Goal: Task Accomplishment & Management: Manage account settings

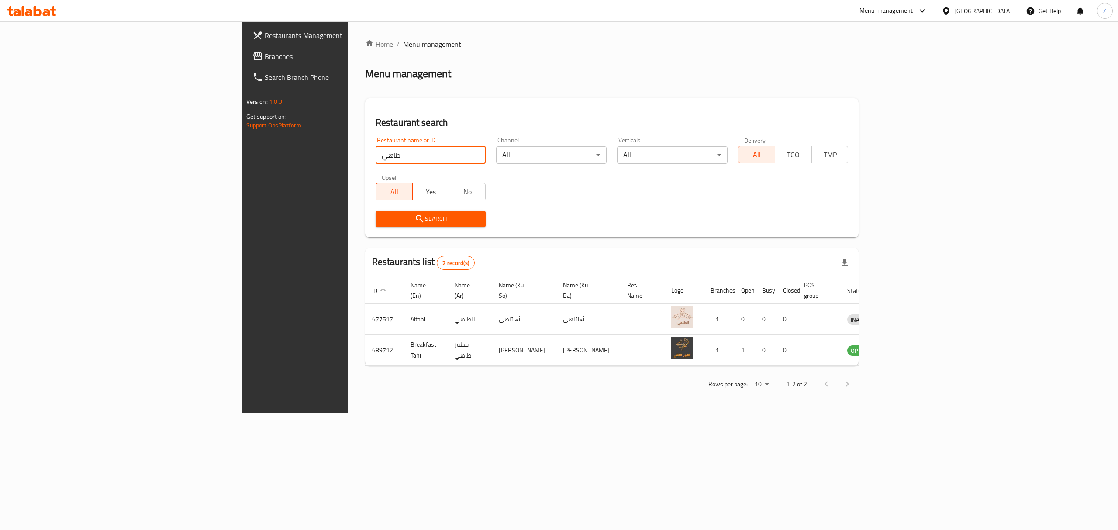
click at [376, 163] on input "طاهي" at bounding box center [431, 154] width 111 height 17
type input "v"
type input "سرمد"
click button "Search" at bounding box center [431, 219] width 111 height 16
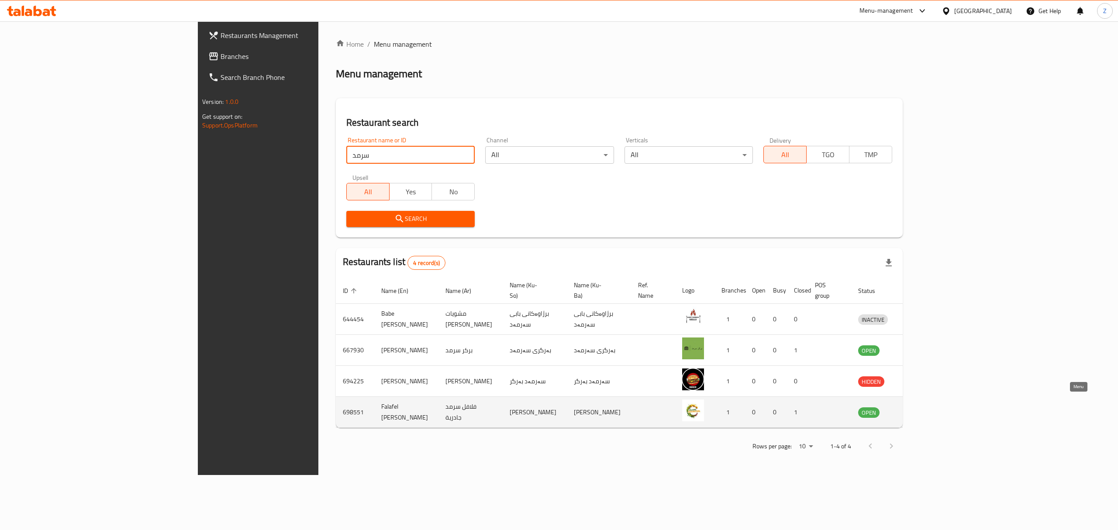
click at [916, 409] on icon "enhanced table" at bounding box center [911, 412] width 10 height 7
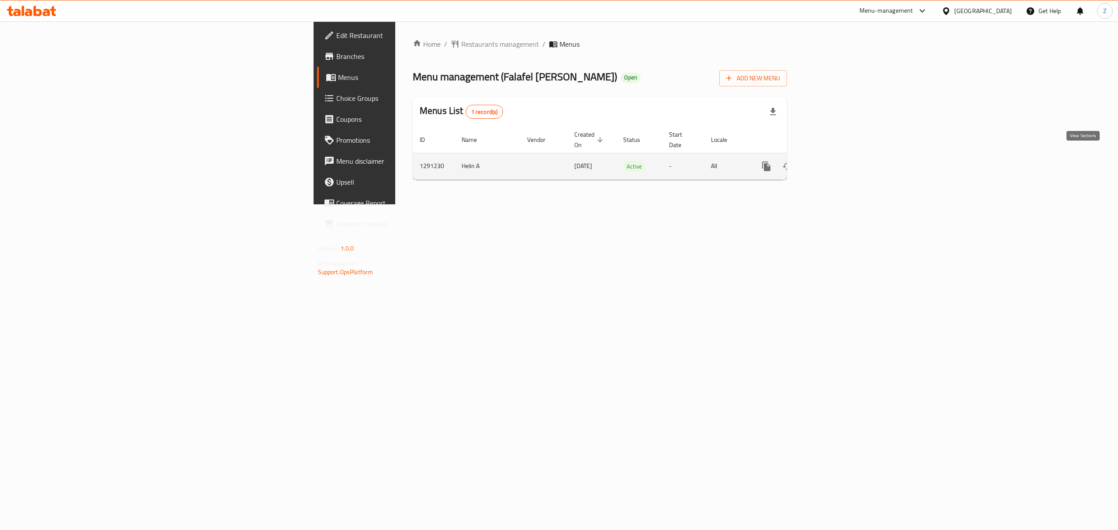
click at [840, 157] on link "enhanced table" at bounding box center [829, 166] width 21 height 21
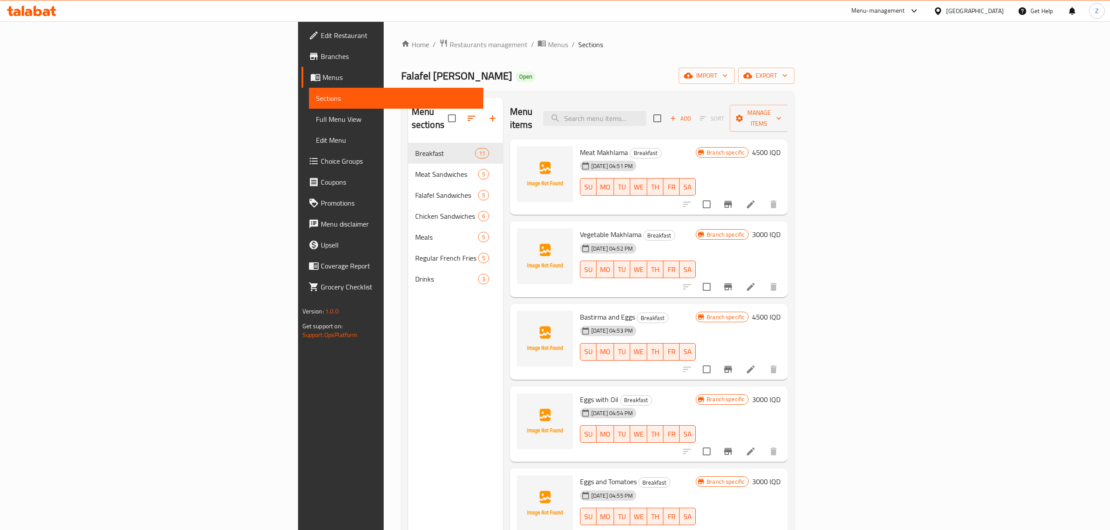
click at [321, 54] on span "Branches" at bounding box center [399, 56] width 156 height 10
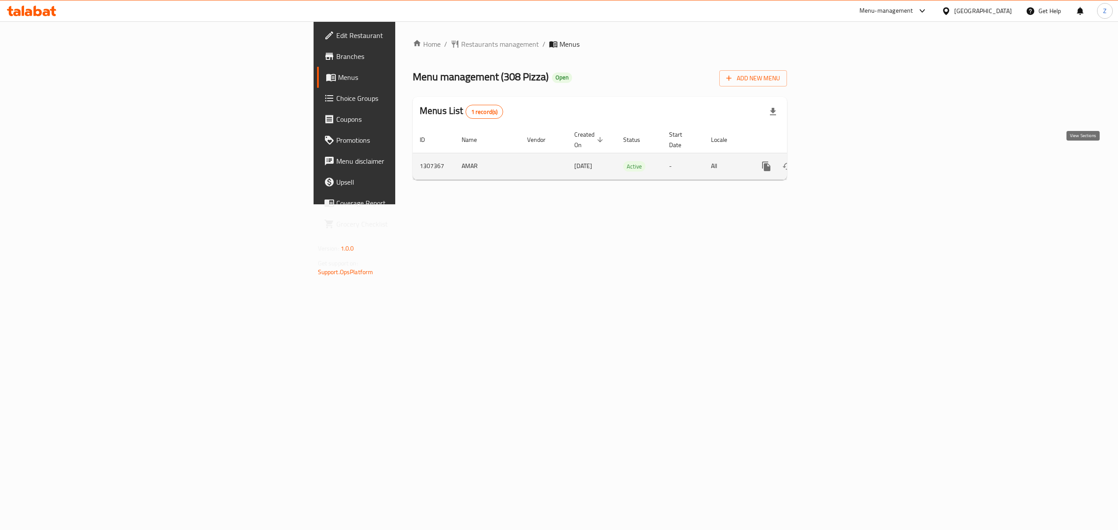
click at [835, 162] on icon "enhanced table" at bounding box center [829, 166] width 10 height 10
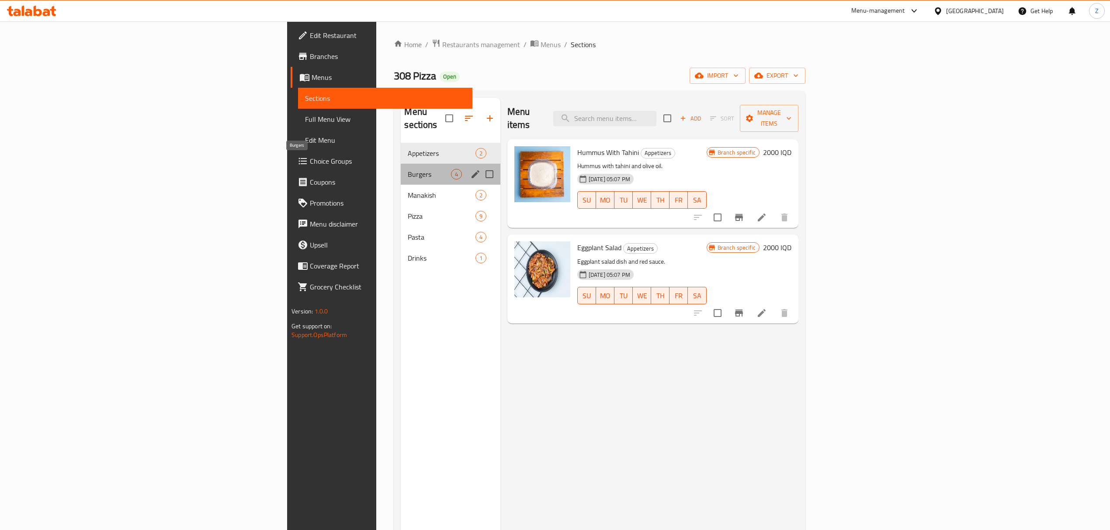
click at [408, 169] on span "Burgers" at bounding box center [429, 174] width 43 height 10
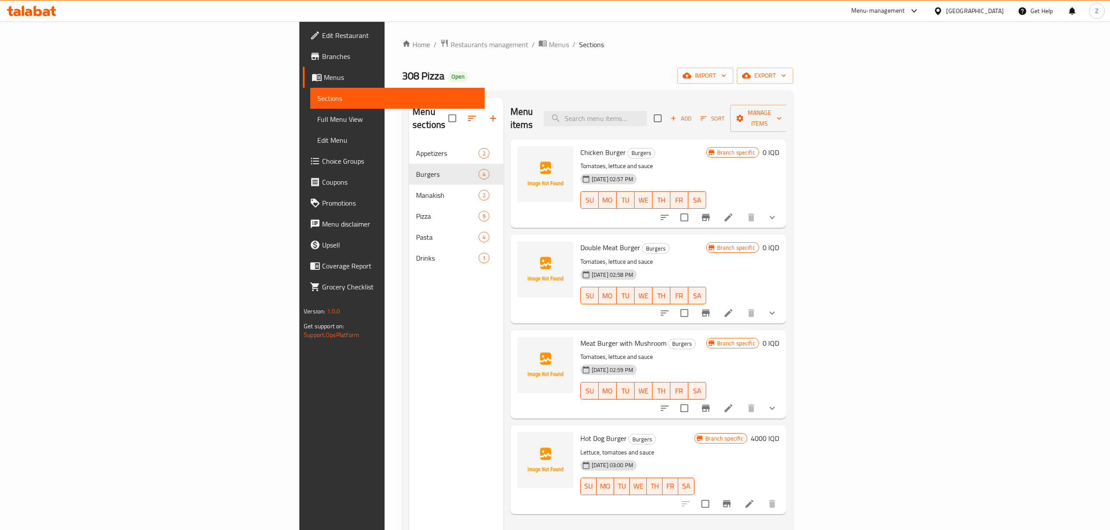
click at [753, 500] on icon at bounding box center [749, 504] width 8 height 8
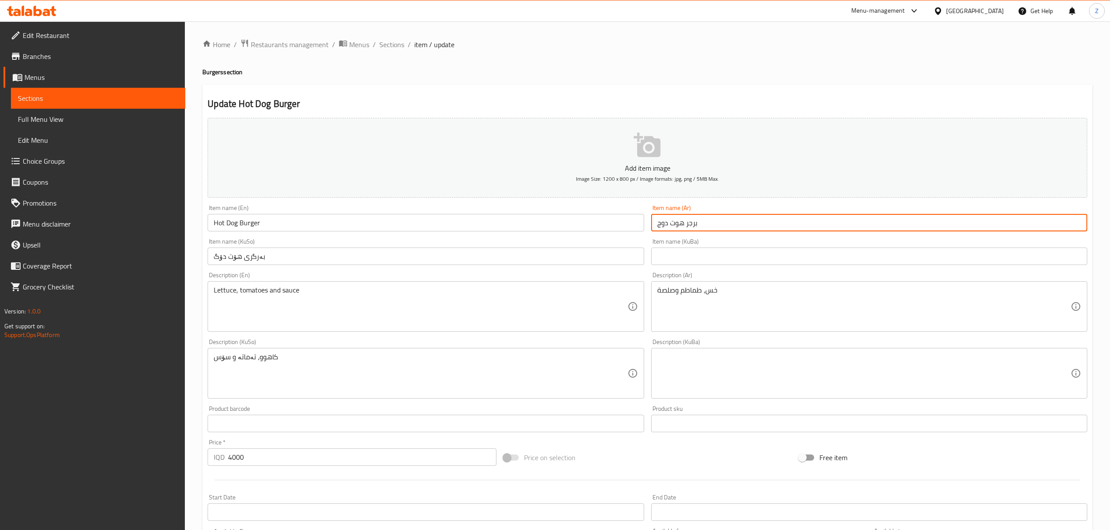
click at [694, 224] on input "برجر هوت دوج" at bounding box center [869, 222] width 436 height 17
type input "هوت دوج"
click at [255, 221] on input "Hot Dog Burger" at bounding box center [426, 222] width 436 height 17
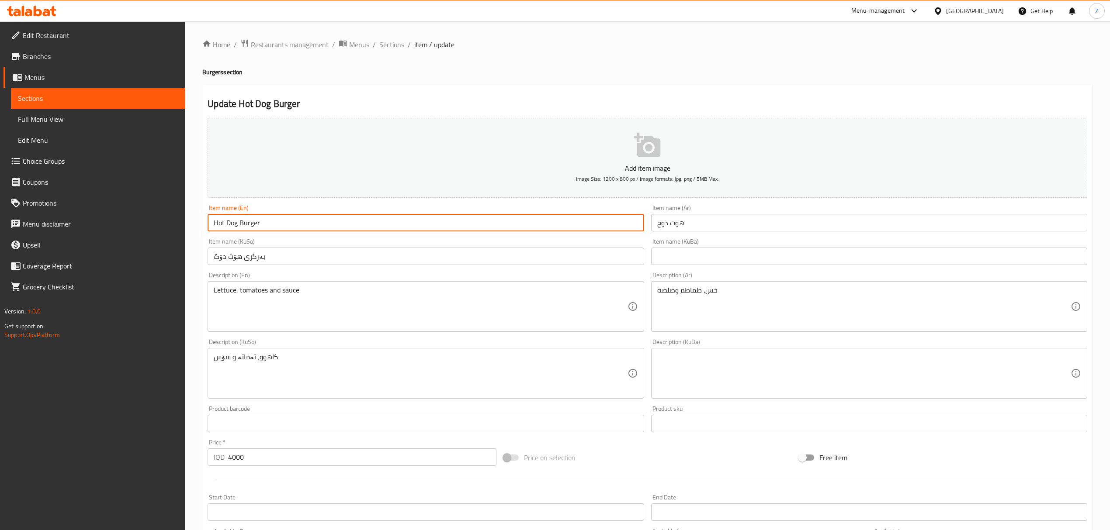
click at [255, 221] on input "Hot Dog Burger" at bounding box center [426, 222] width 436 height 17
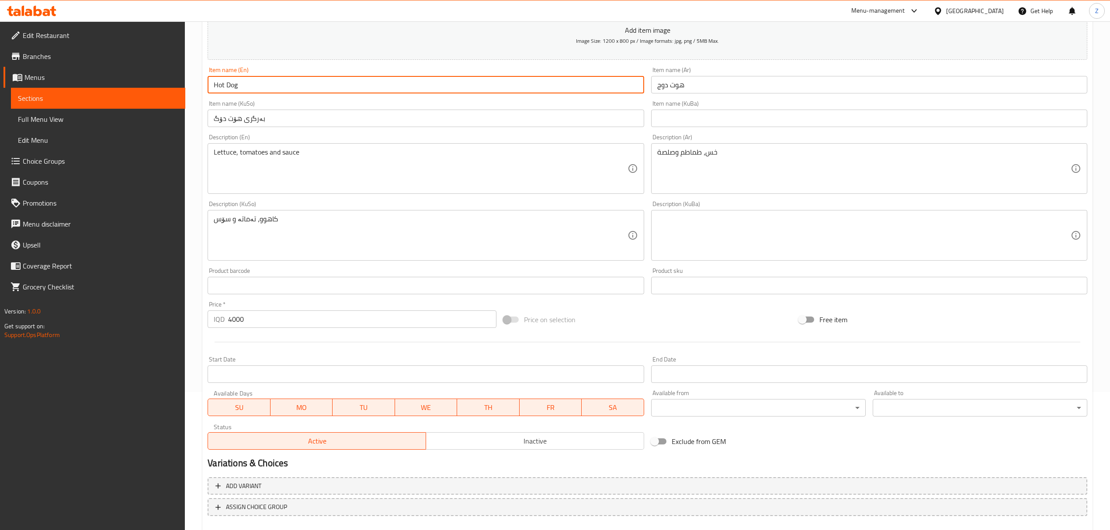
scroll to position [187, 0]
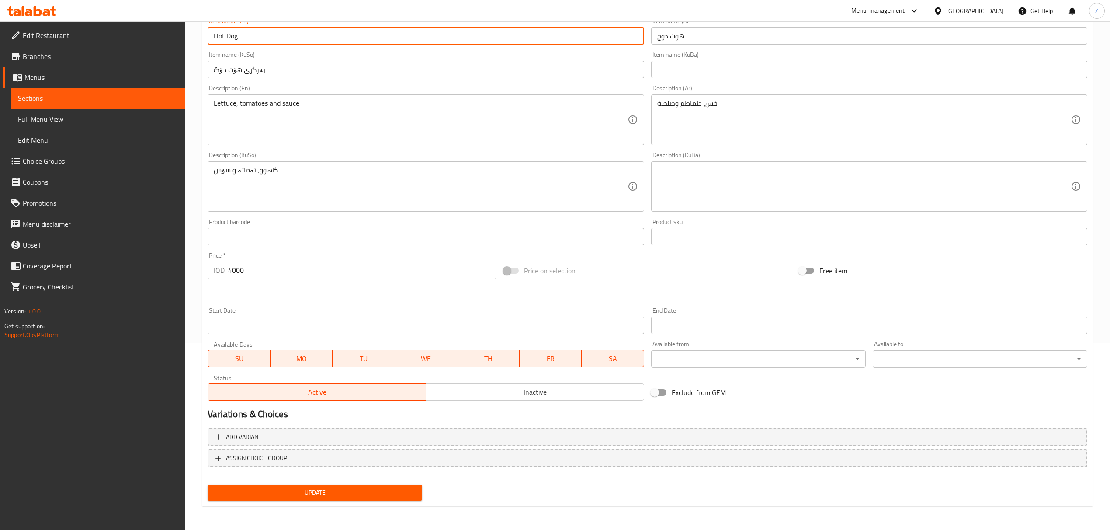
type input "Hot Dog"
click at [299, 488] on span "Update" at bounding box center [315, 493] width 201 height 11
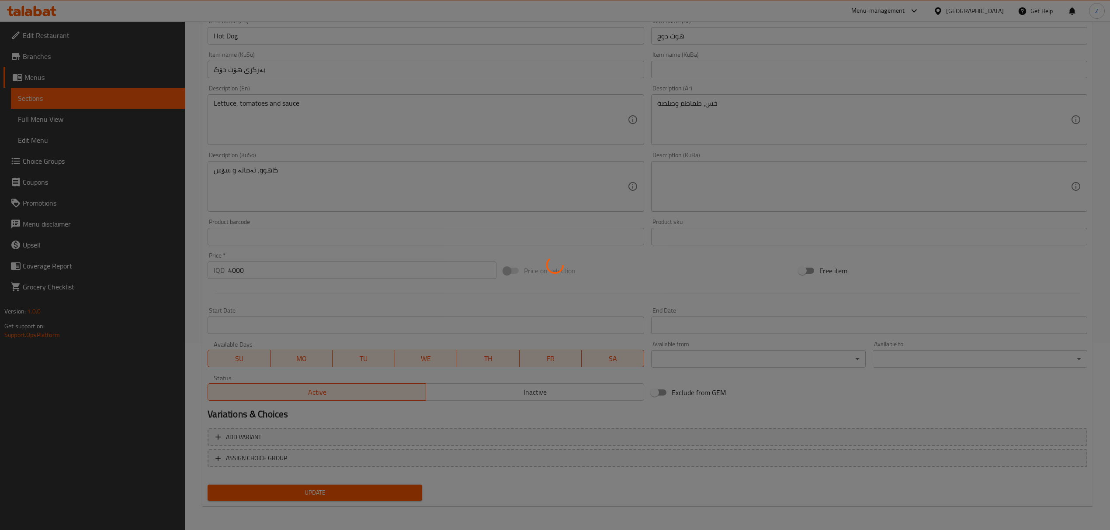
scroll to position [0, 0]
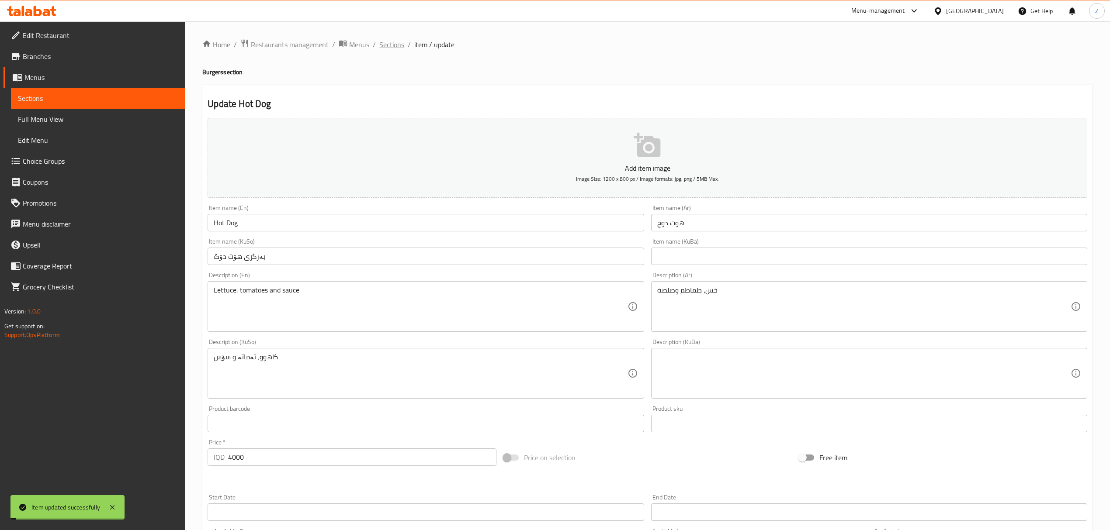
click at [388, 44] on span "Sections" at bounding box center [391, 44] width 25 height 10
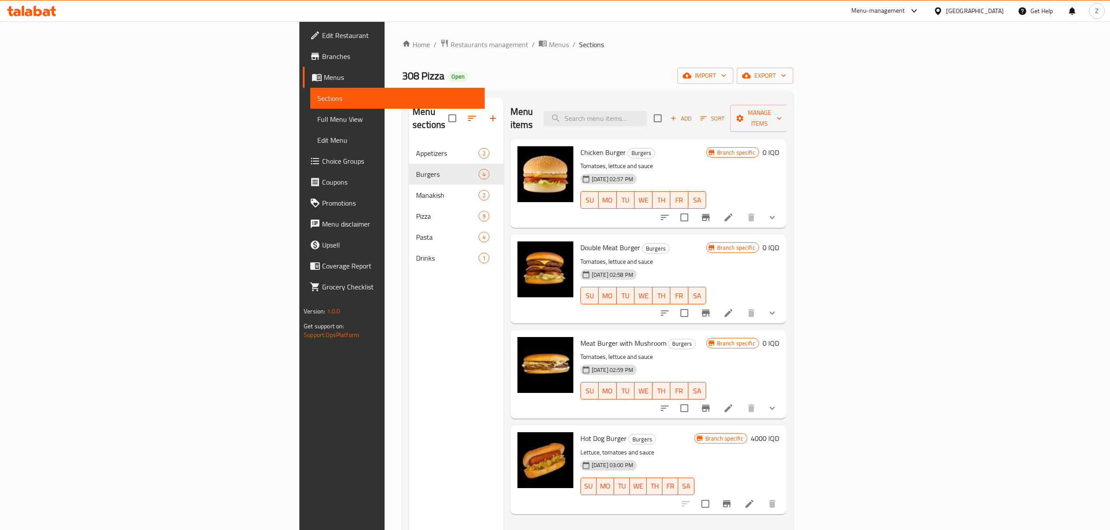
click at [677, 114] on icon "button" at bounding box center [673, 118] width 8 height 8
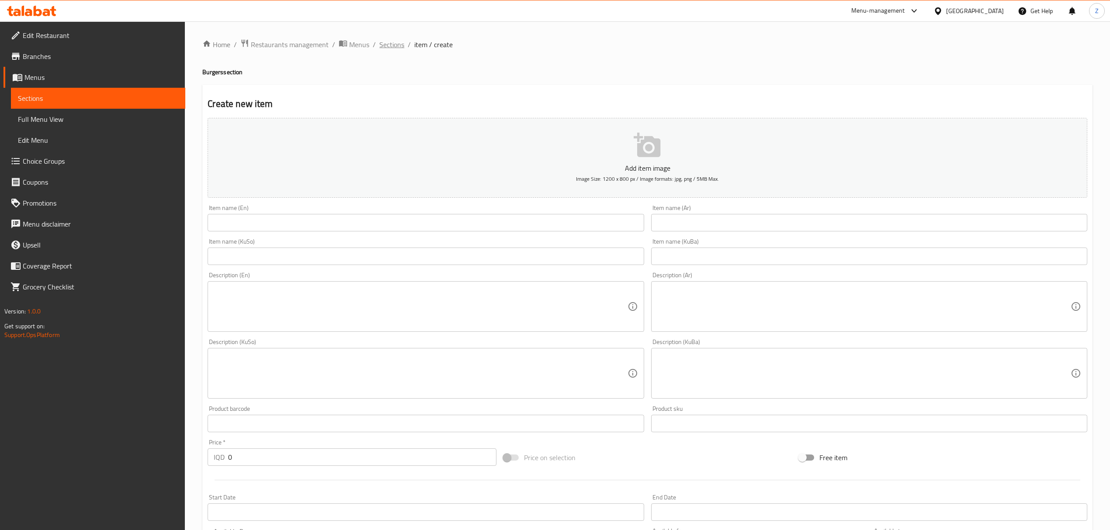
click at [399, 47] on span "Sections" at bounding box center [391, 44] width 25 height 10
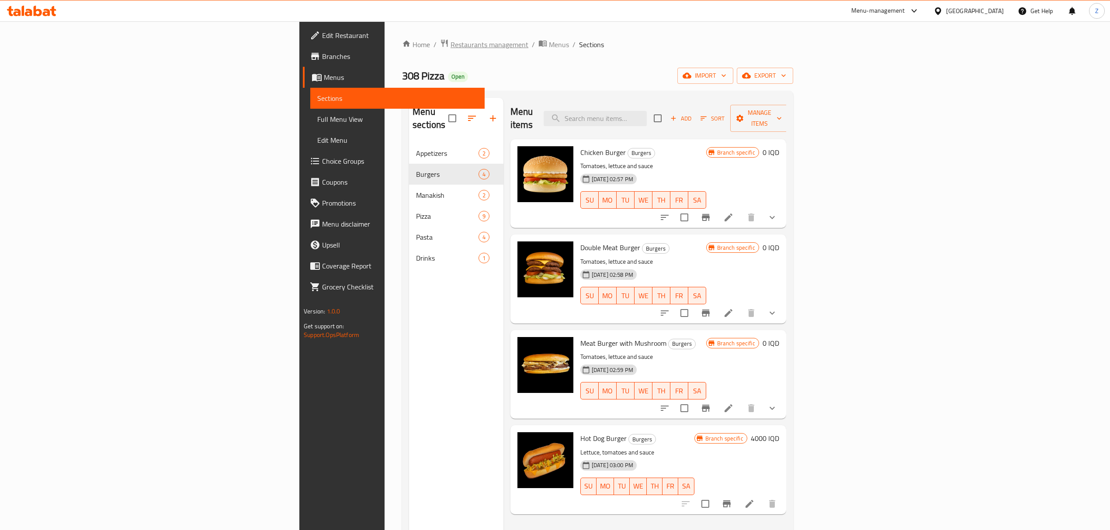
click at [450, 46] on span "Restaurants management" at bounding box center [489, 44] width 78 height 10
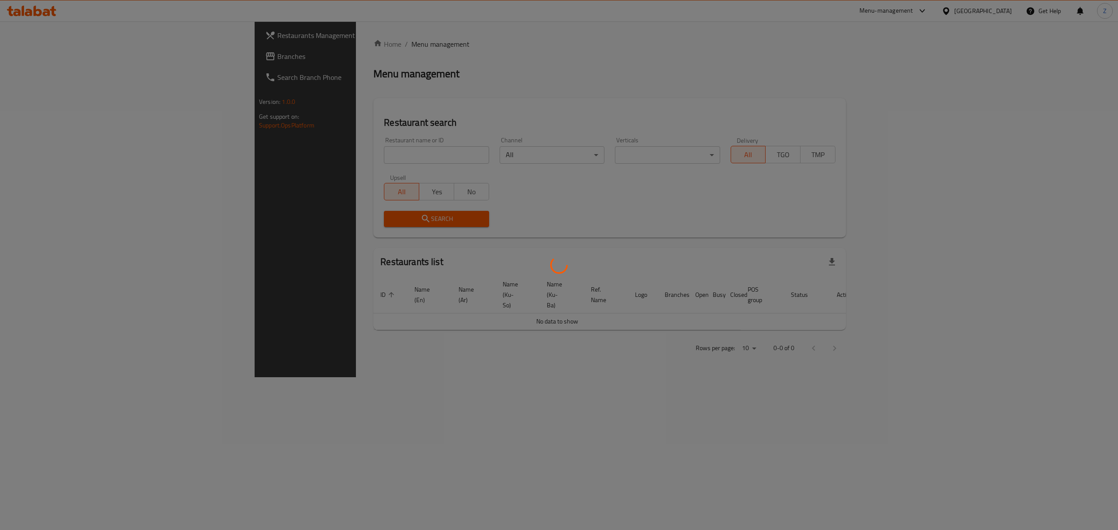
click at [310, 159] on div at bounding box center [559, 265] width 1118 height 530
click at [310, 156] on div at bounding box center [559, 265] width 1118 height 530
click at [281, 154] on div at bounding box center [559, 265] width 1118 height 530
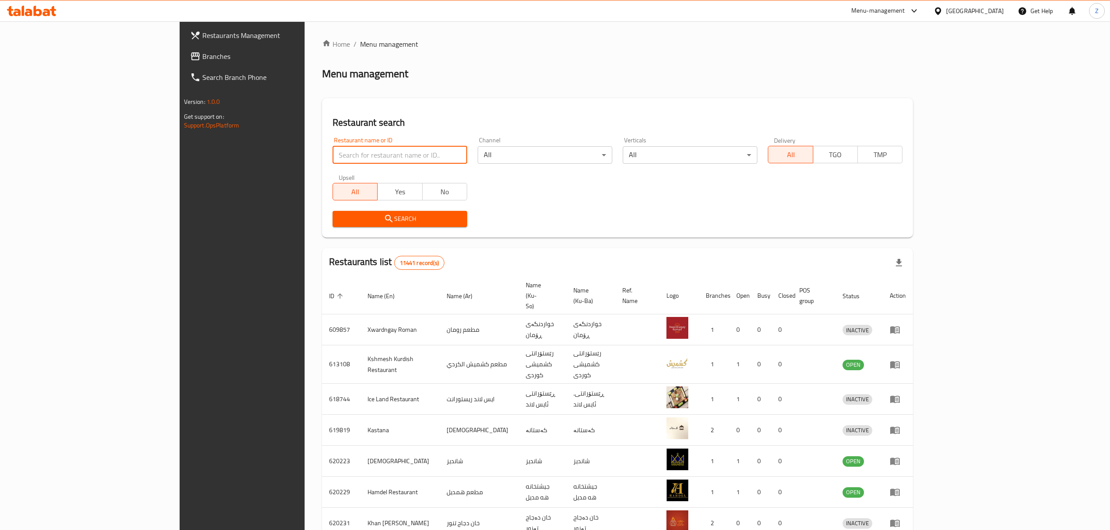
click at [336, 156] on input "search" at bounding box center [399, 154] width 135 height 17
click at [332, 159] on input "search" at bounding box center [399, 154] width 135 height 17
paste input "Mathaq Albait Restaurant"
type input "Mathaq Albait Restaurant"
click button "Search" at bounding box center [399, 219] width 135 height 16
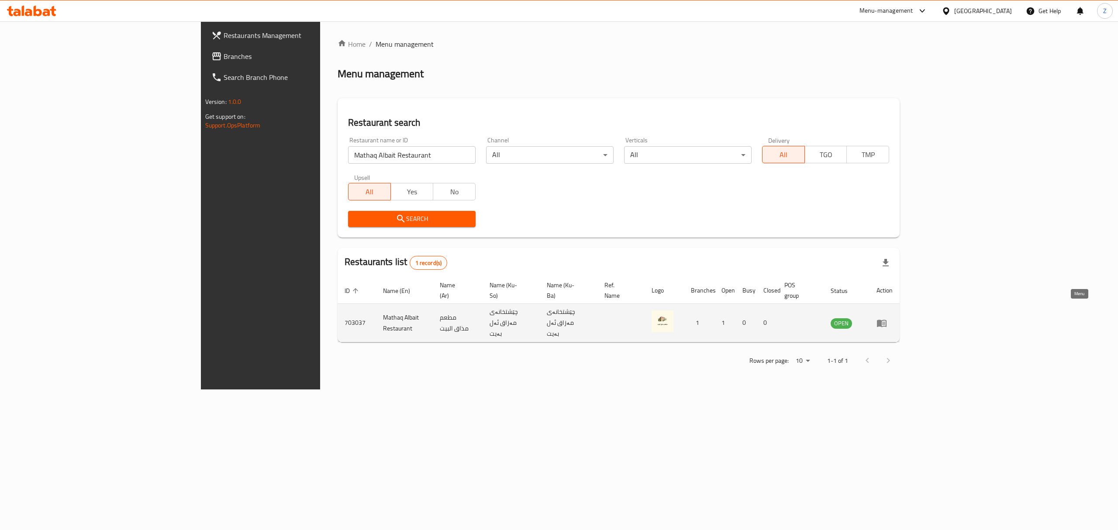
click at [887, 320] on icon "enhanced table" at bounding box center [882, 323] width 10 height 7
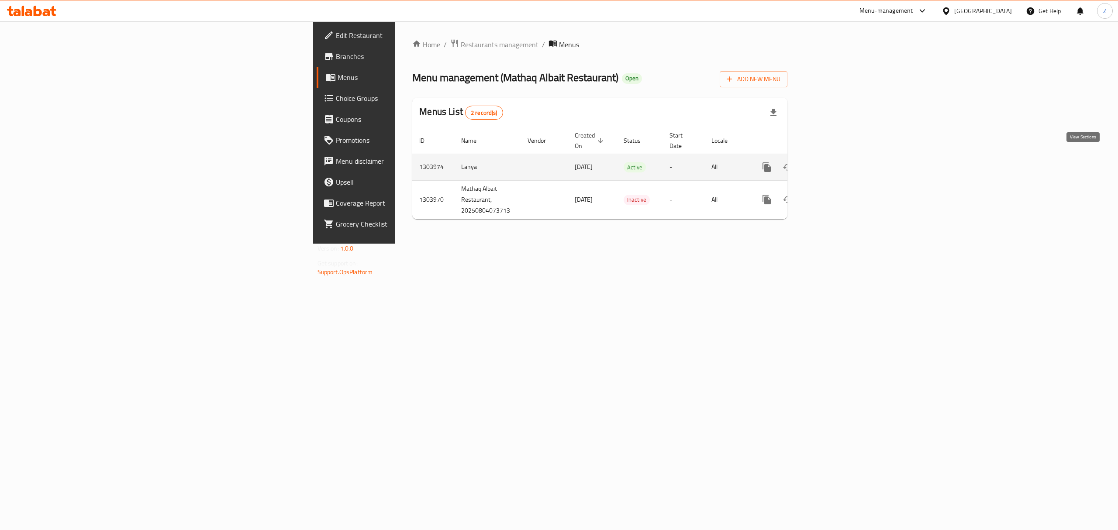
click at [834, 163] on icon "enhanced table" at bounding box center [830, 167] width 8 height 8
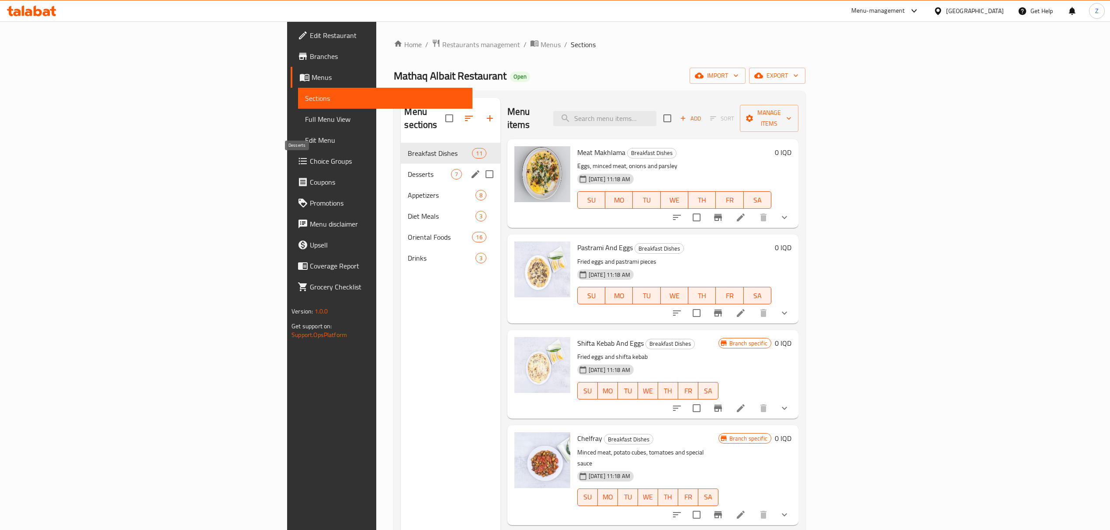
click at [408, 169] on span "Desserts" at bounding box center [429, 174] width 43 height 10
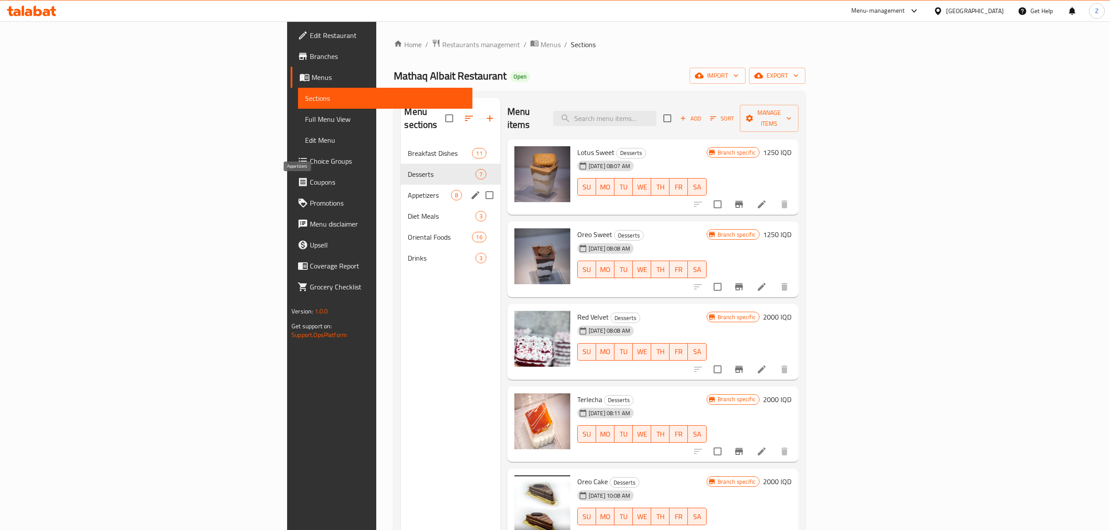
click at [408, 190] on span "Appetizers" at bounding box center [429, 195] width 43 height 10
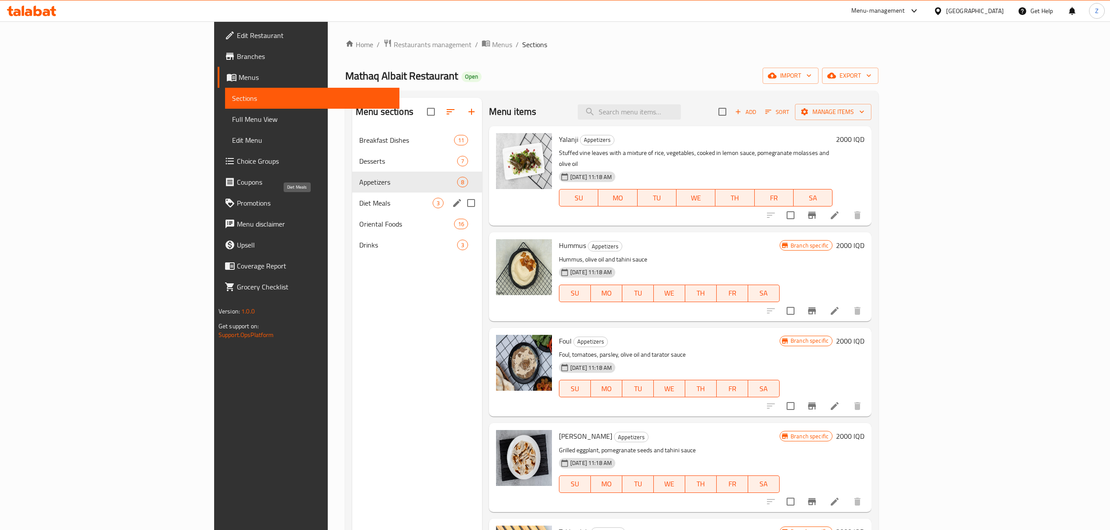
click at [359, 208] on span "Diet Meals" at bounding box center [395, 203] width 73 height 10
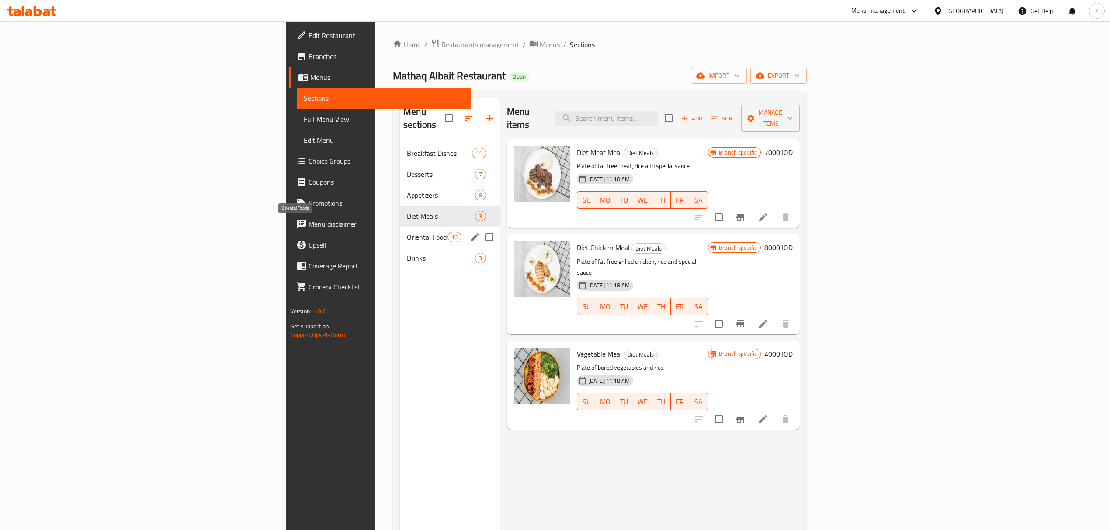
click at [407, 232] on span "Oriental Foods" at bounding box center [427, 237] width 41 height 10
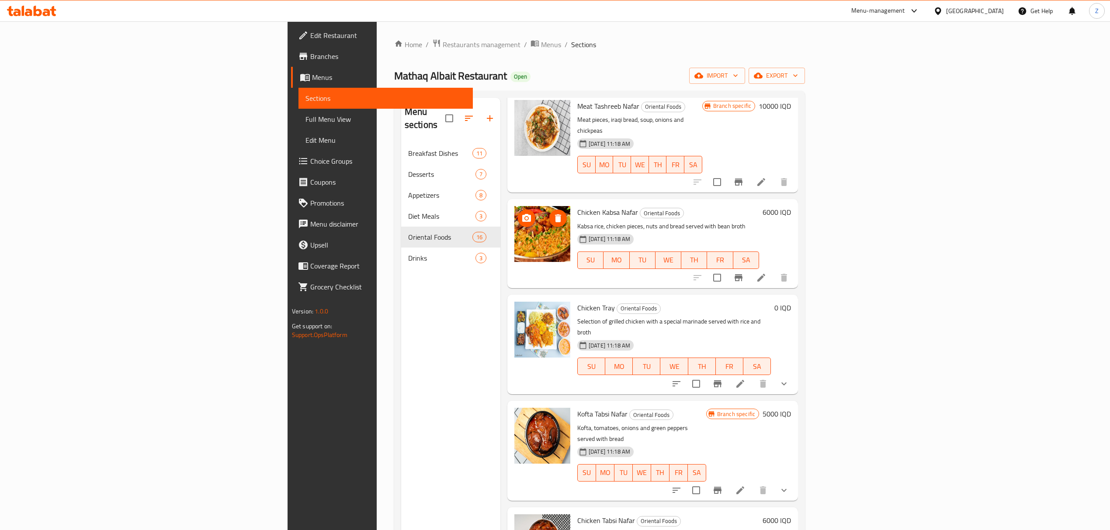
scroll to position [249, 0]
click at [577, 205] on span "Chicken Kabsa Nafar" at bounding box center [607, 211] width 61 height 13
drag, startPoint x: 539, startPoint y: 182, endPoint x: 528, endPoint y: 268, distance: 87.1
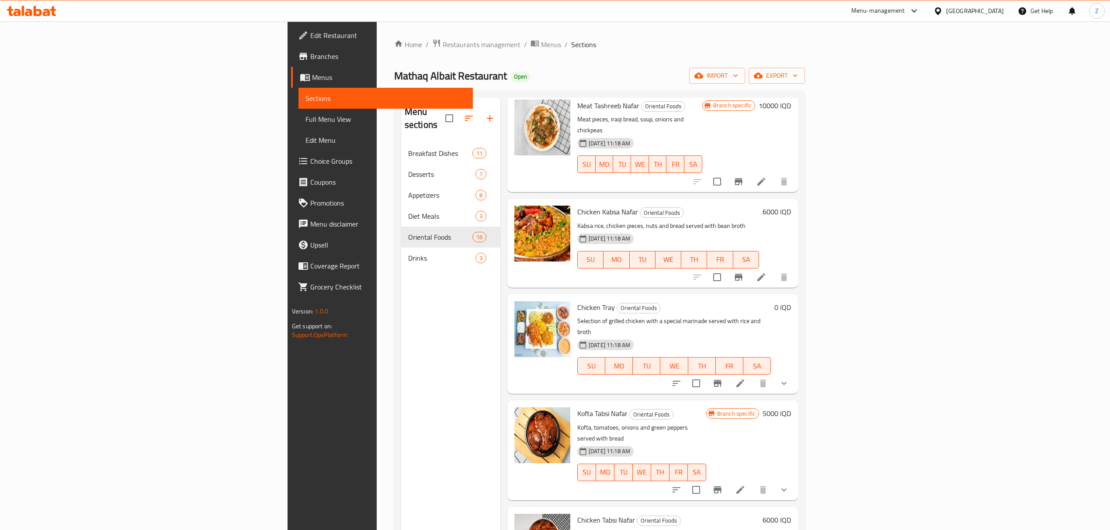
click at [577, 301] on span "Chicken Tray" at bounding box center [596, 307] width 38 height 13
copy h6 "Chicken Tray"
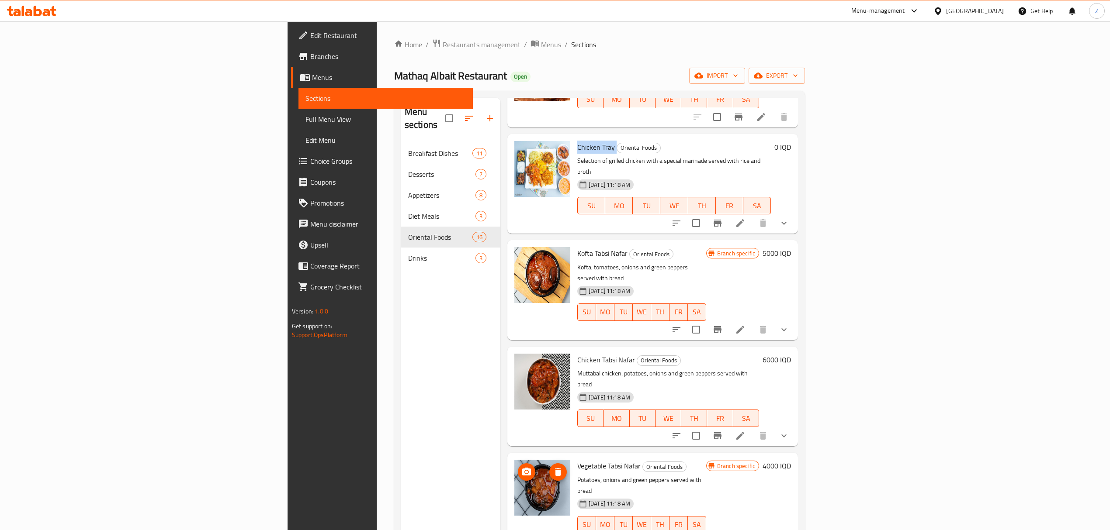
scroll to position [557, 0]
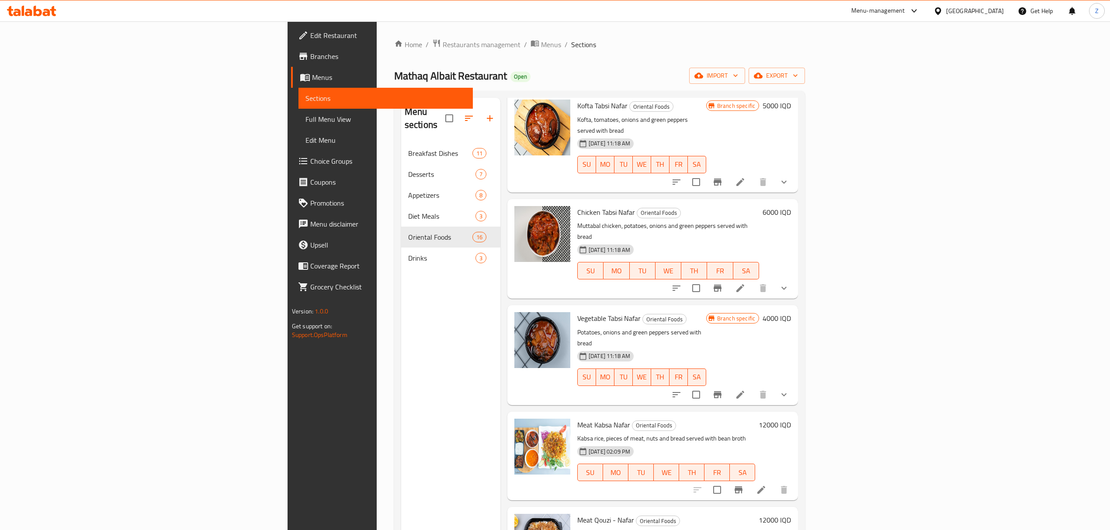
click at [577, 419] on span "Meat Kabsa Nafar" at bounding box center [603, 425] width 53 height 13
copy h6 "Meat Kabsa Nafar"
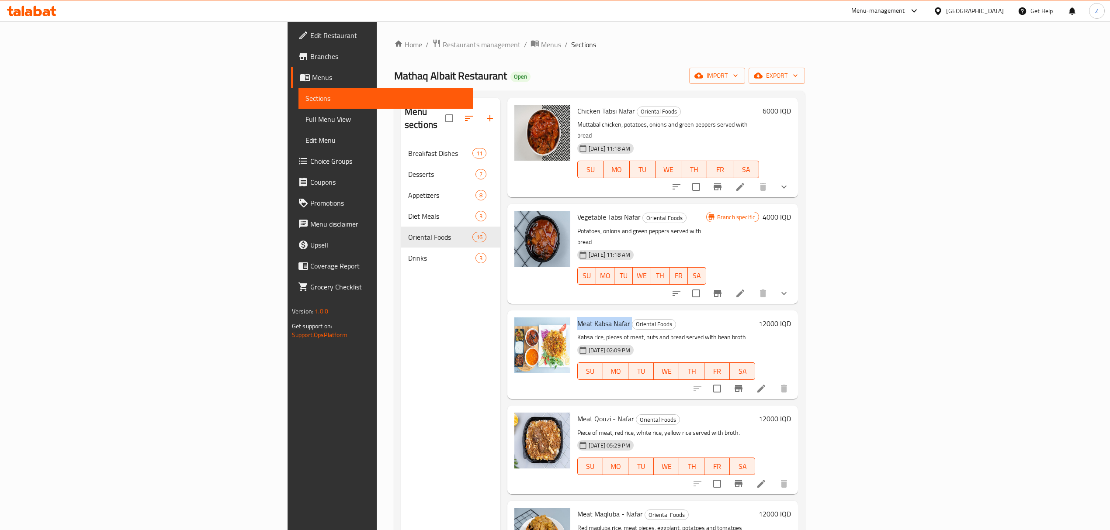
scroll to position [659, 0]
click at [577, 412] on span "Meat Qouzi - Nafar" at bounding box center [605, 418] width 57 height 13
copy h6 "Meat Qouzi - Nafar"
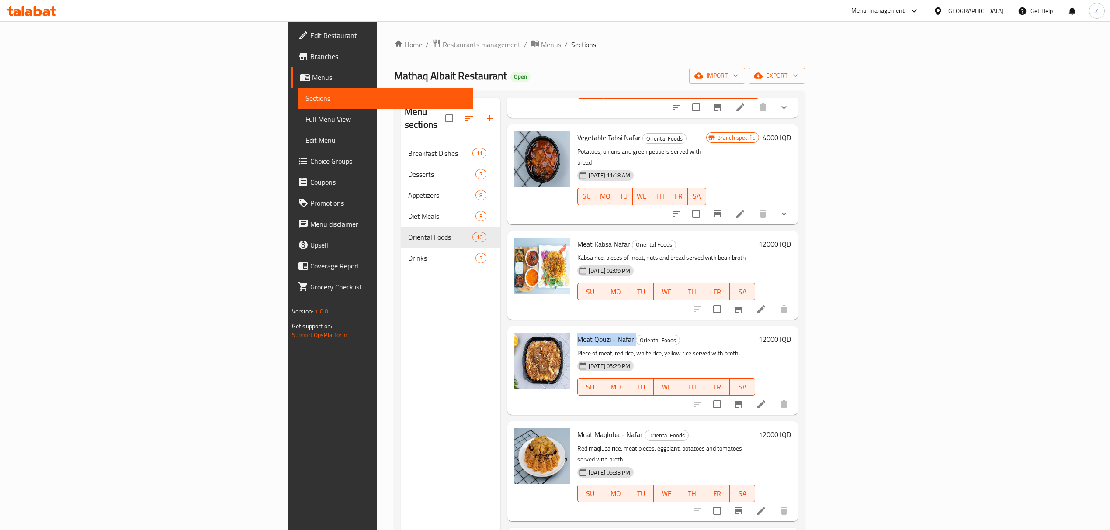
scroll to position [738, 0]
click at [577, 428] on span "Meat Maqluba - Nafar" at bounding box center [610, 434] width 66 height 13
copy h6 "Meat Maqluba - Nafar"
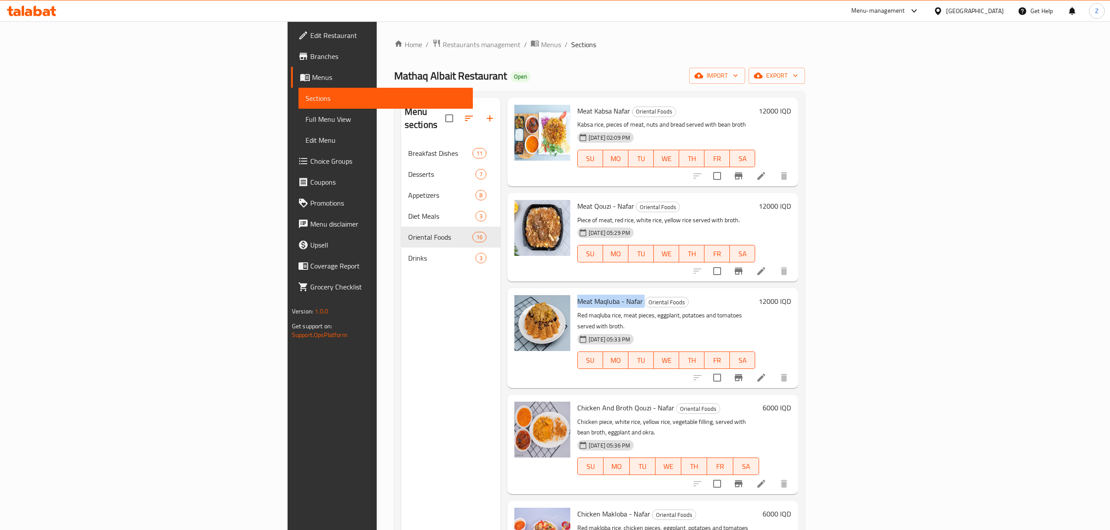
scroll to position [871, 0]
click at [577, 401] on span "Chicken And Broth Qouzi - Nafar" at bounding box center [625, 407] width 97 height 13
copy h6 "Chicken And Broth Qouzi - Nafar"
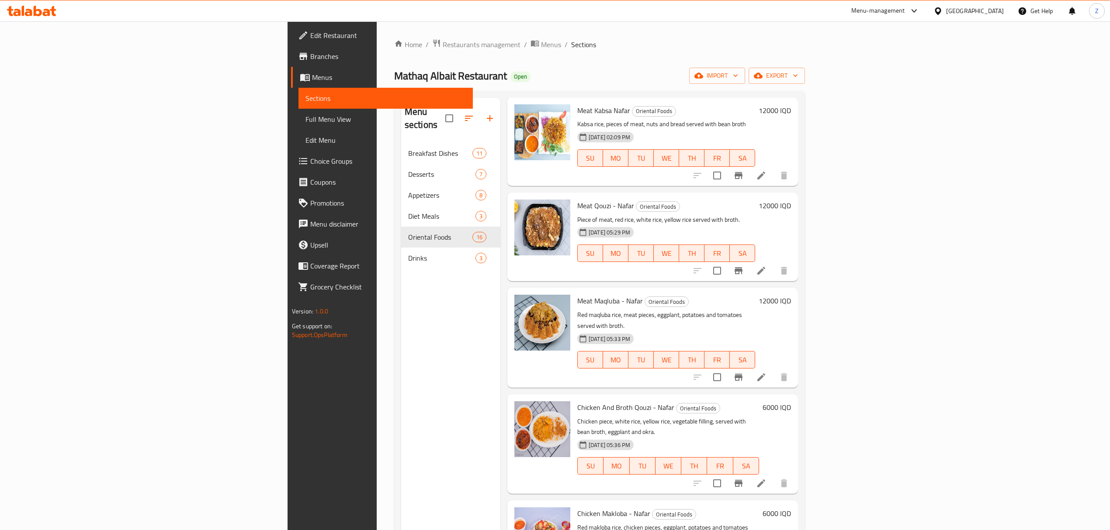
click at [577, 507] on span "Chicken Makloba - Nafar" at bounding box center [613, 513] width 73 height 13
copy h6 "Chicken Makloba - Nafar"
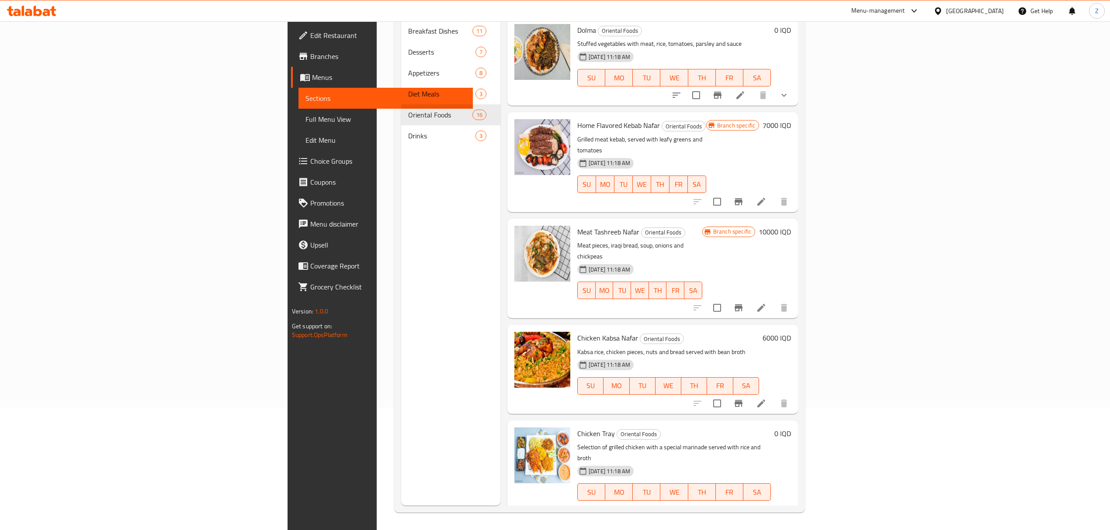
scroll to position [0, 0]
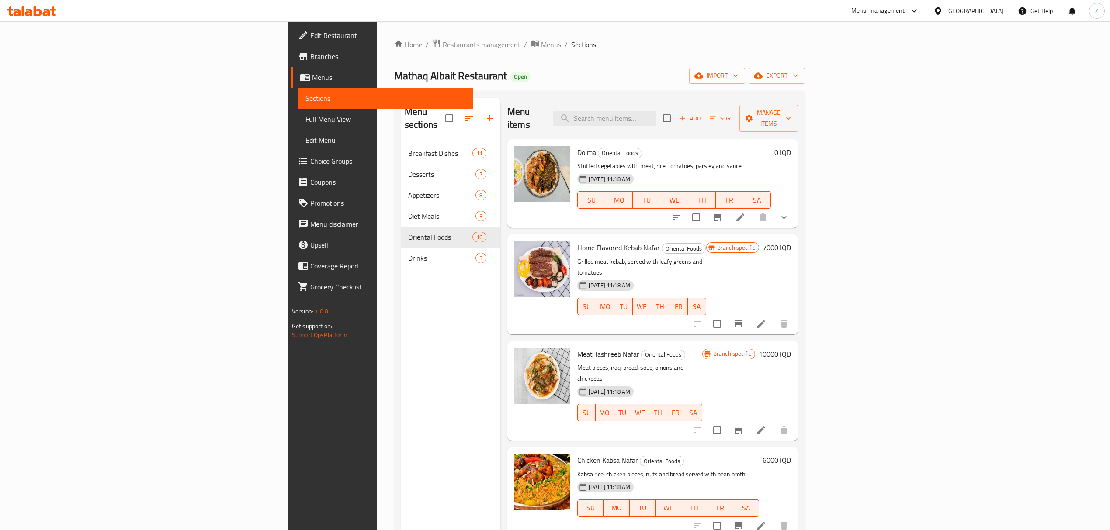
click at [443, 49] on span "Restaurants management" at bounding box center [482, 44] width 78 height 10
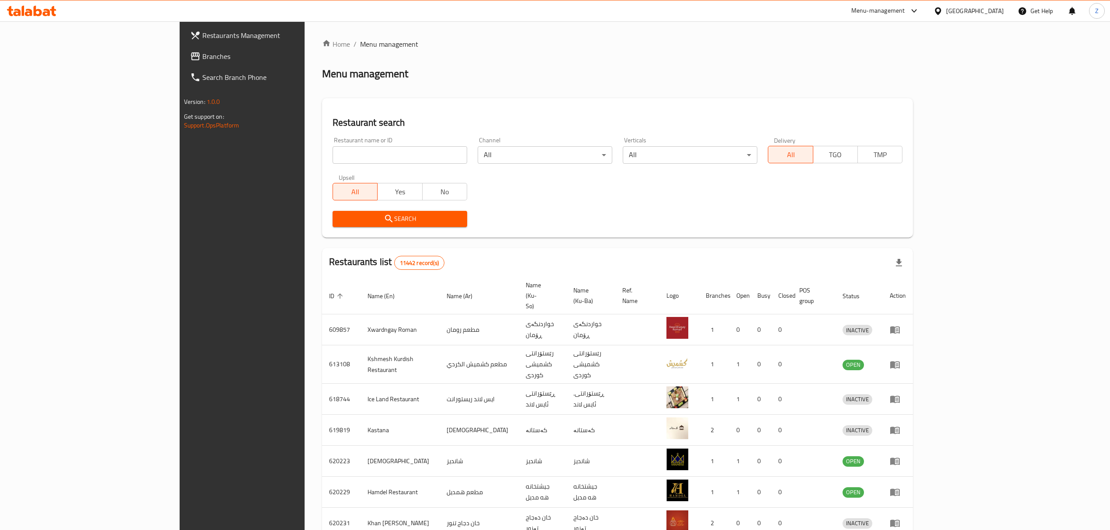
click at [332, 159] on input "search" at bounding box center [399, 154] width 135 height 17
click at [388, 158] on input "search" at bounding box center [399, 154] width 135 height 17
type input "ن"
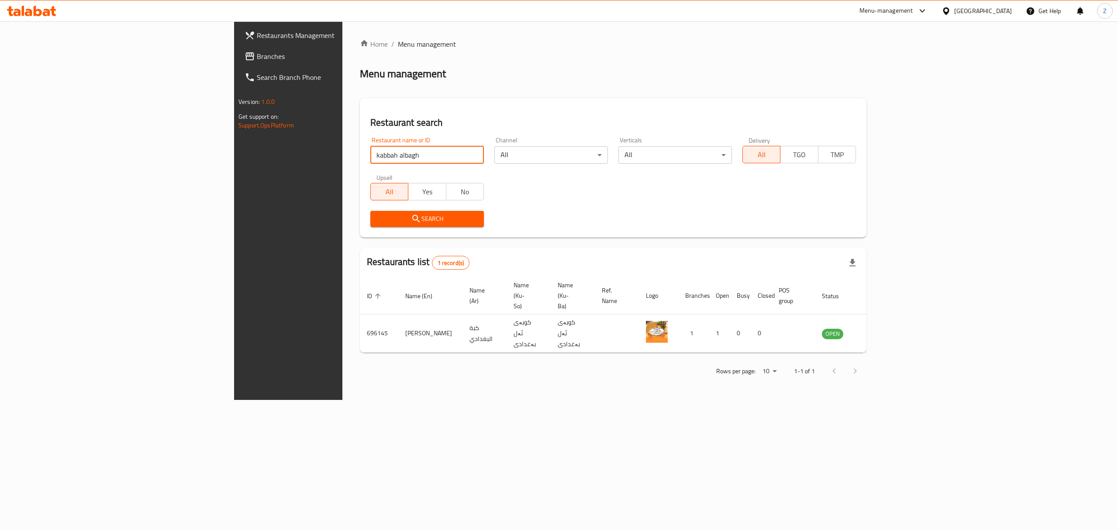
type input "kabbah albagh"
click button "Search" at bounding box center [427, 219] width 114 height 16
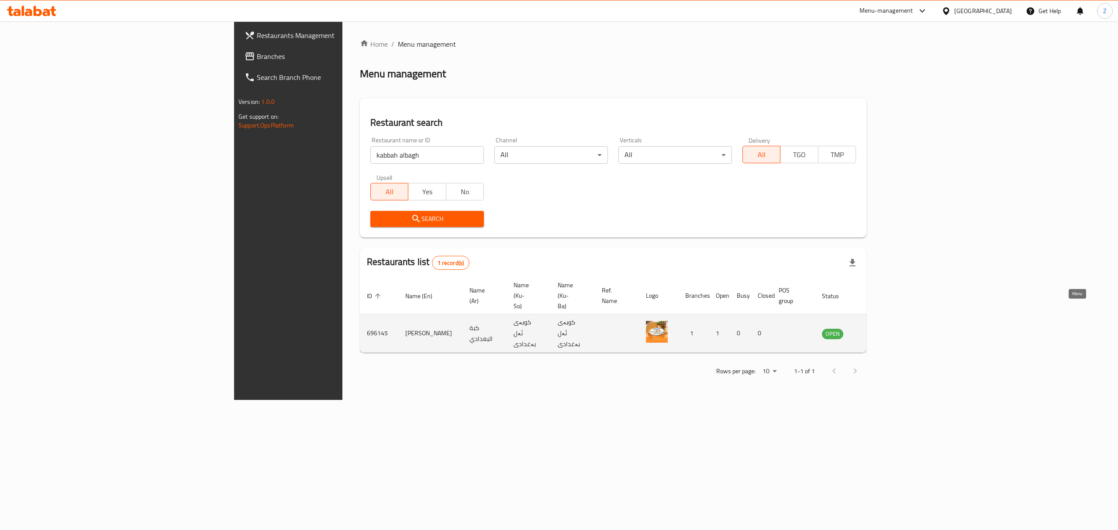
click at [878, 330] on icon "enhanced table" at bounding box center [873, 333] width 10 height 7
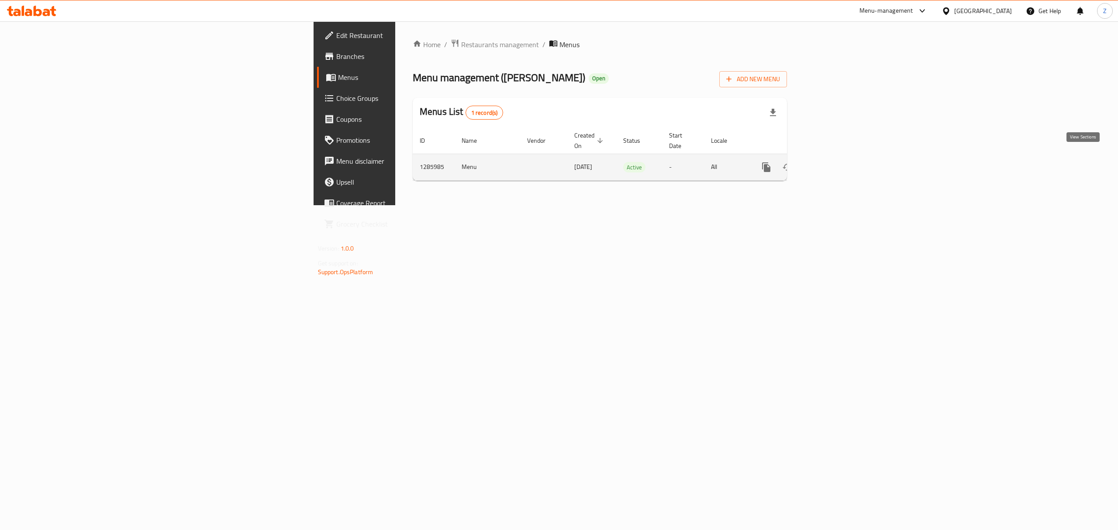
click at [835, 162] on icon "enhanced table" at bounding box center [829, 167] width 10 height 10
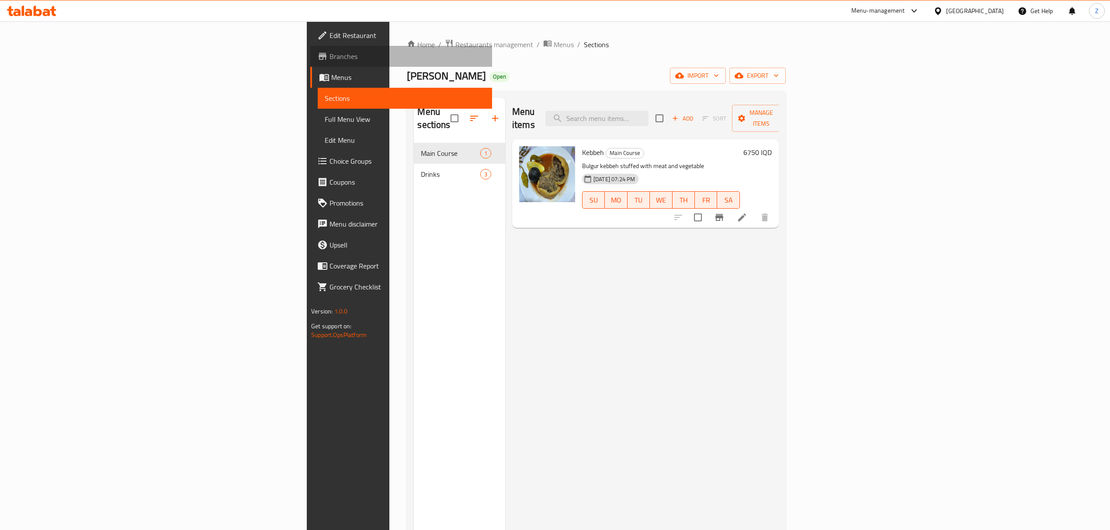
click at [329, 51] on span "Branches" at bounding box center [407, 56] width 156 height 10
